Goal: Navigation & Orientation: Find specific page/section

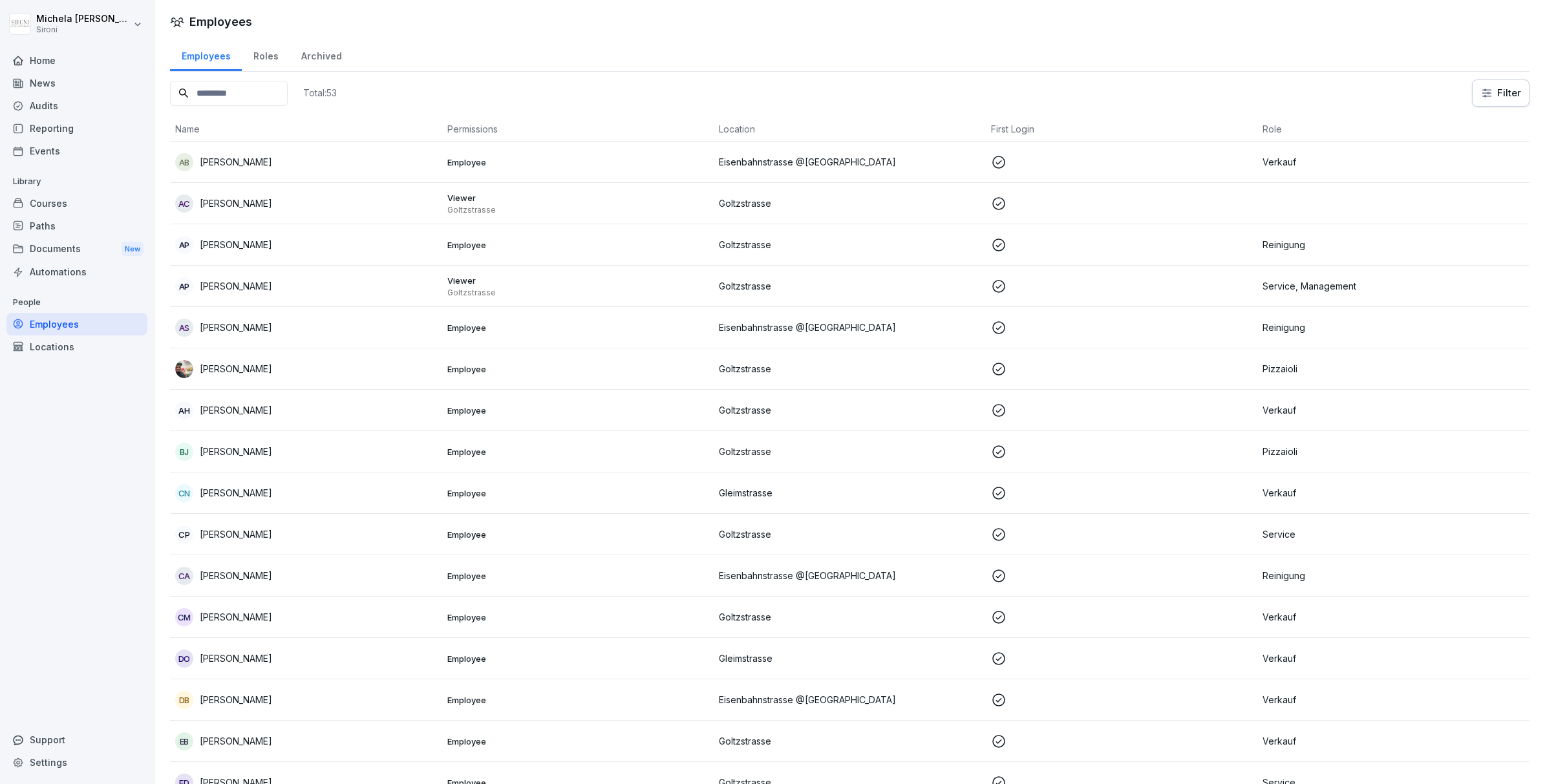
click at [76, 205] on div "Courses" at bounding box center [76, 203] width 141 height 22
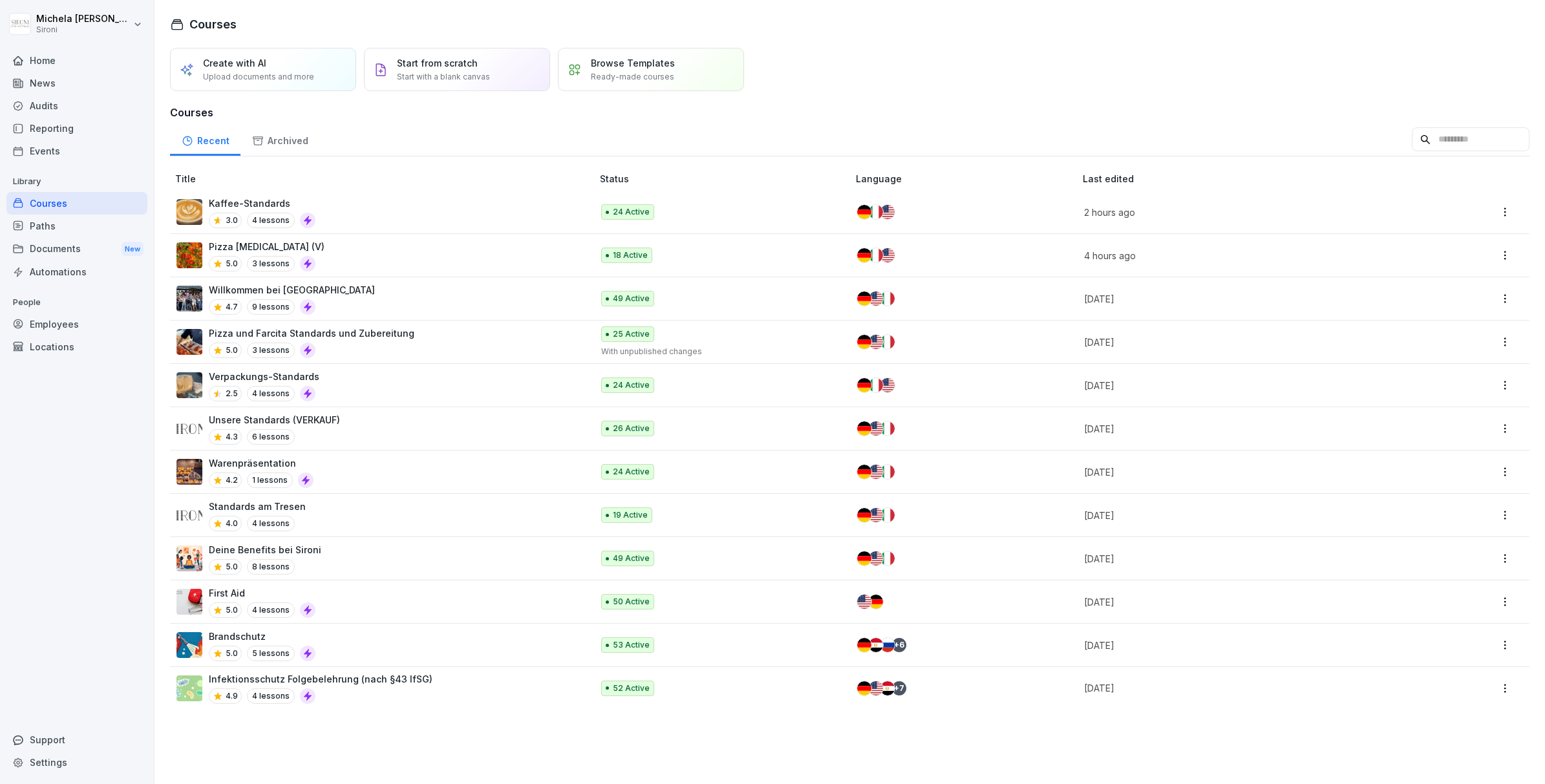
click at [65, 226] on div "Paths" at bounding box center [76, 226] width 141 height 22
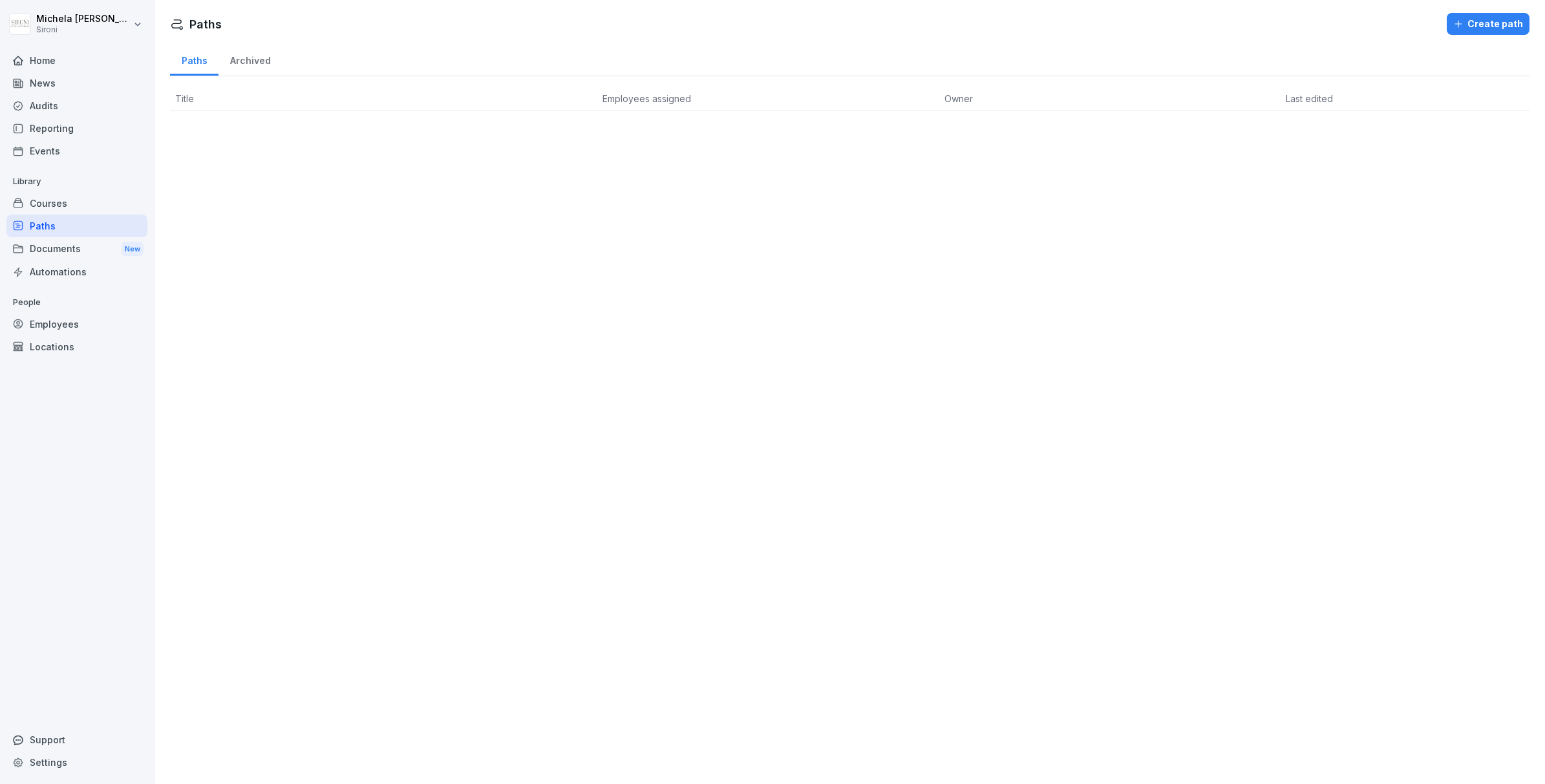
click at [71, 197] on div "Courses" at bounding box center [76, 203] width 141 height 22
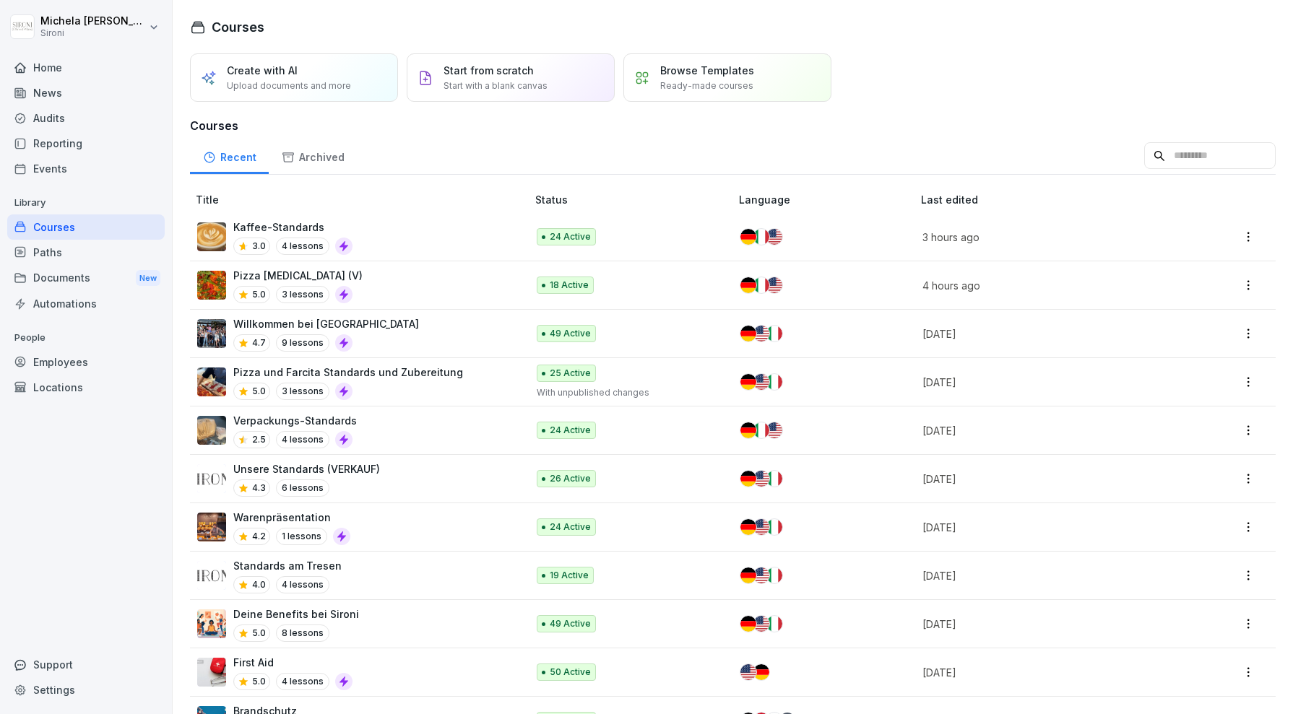
click at [915, 41] on div "Courses Create with AI Upload documents and more Start from scratch Start with …" at bounding box center [733, 357] width 1120 height 714
